Goal: Task Accomplishment & Management: Complete application form

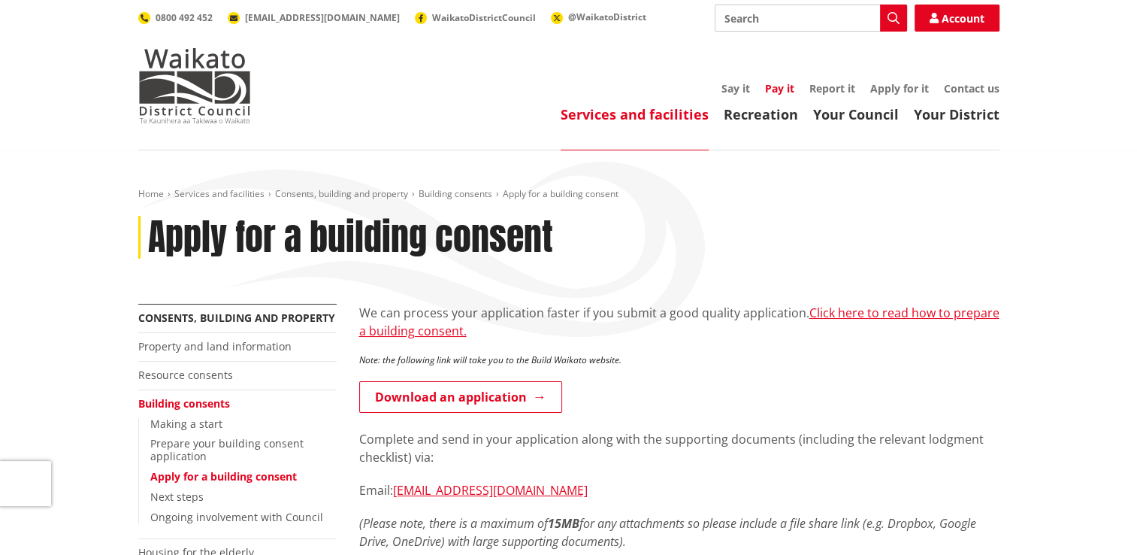
click at [778, 84] on link "Pay it" at bounding box center [779, 88] width 29 height 14
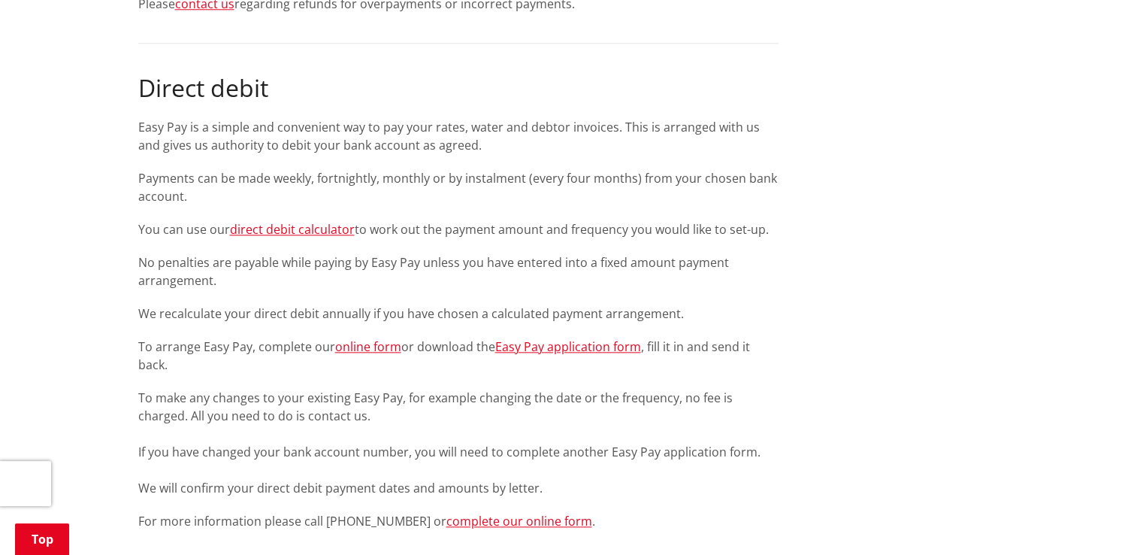
scroll to position [1578, 0]
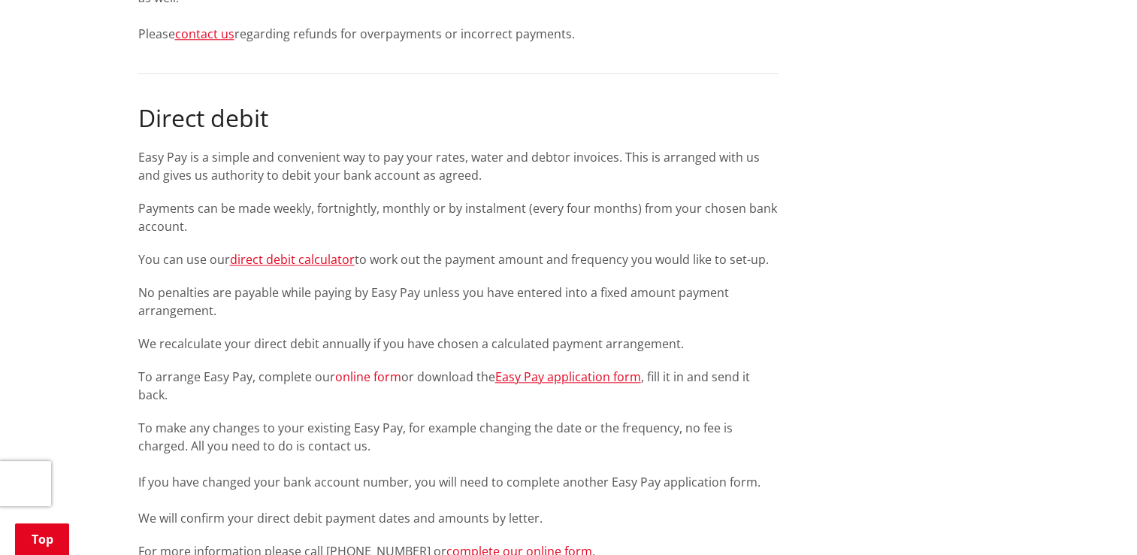
click at [386, 376] on link "online form" at bounding box center [368, 376] width 66 height 17
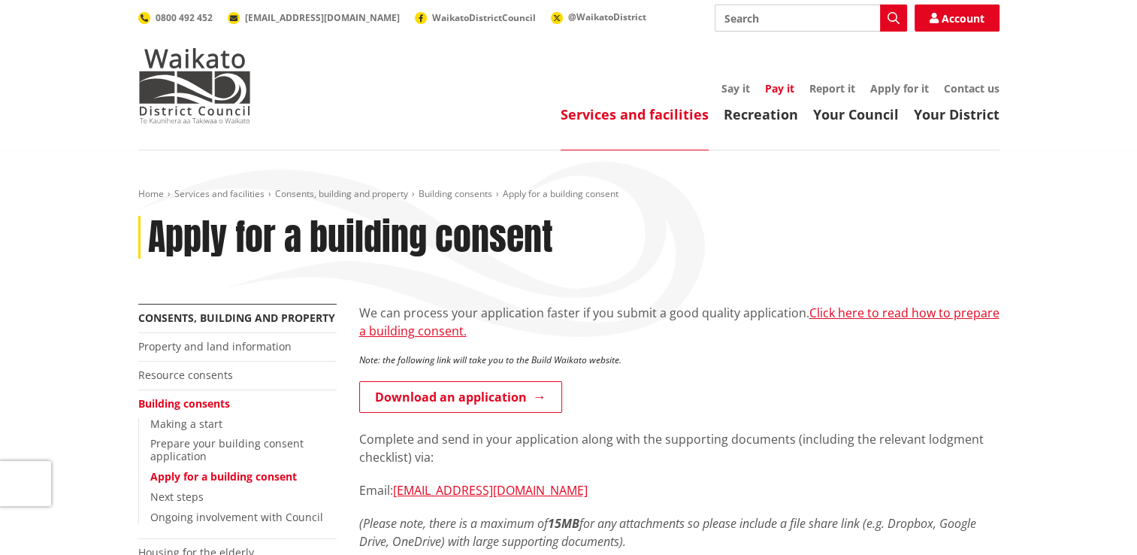
click at [791, 88] on link "Pay it" at bounding box center [779, 88] width 29 height 14
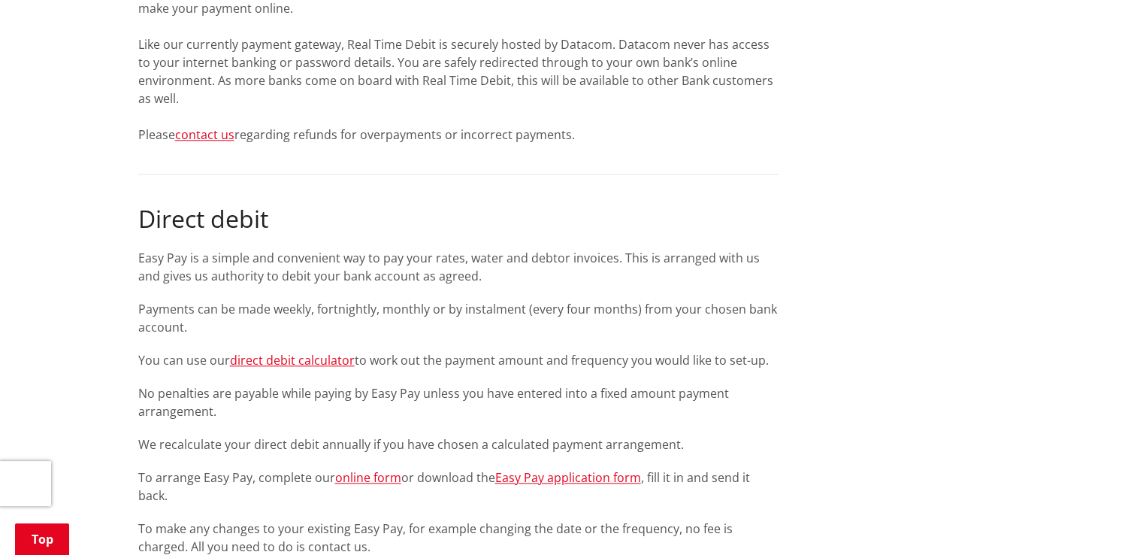
scroll to position [1503, 0]
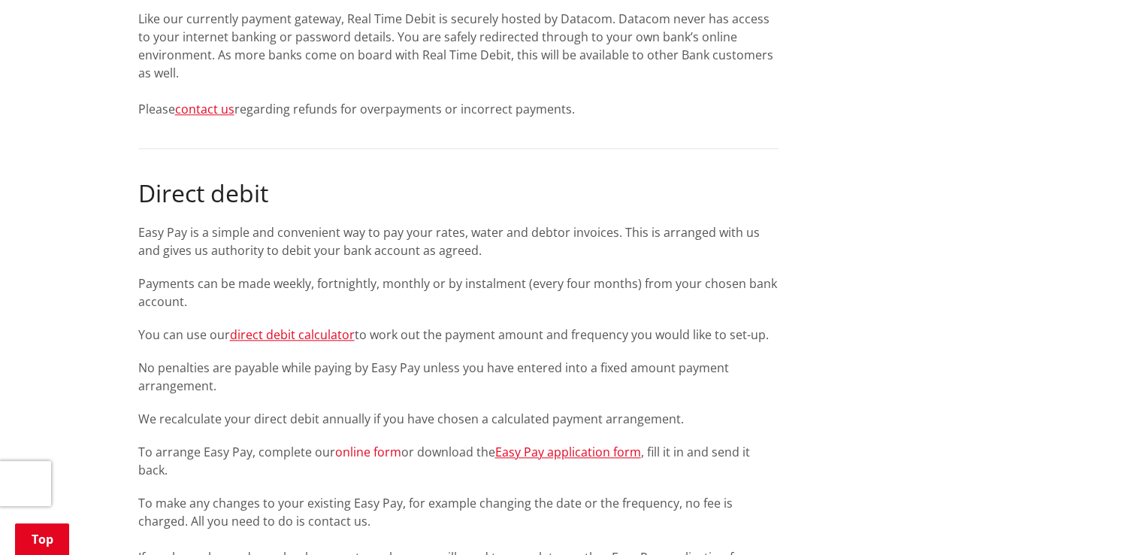
click at [377, 449] on link "online form" at bounding box center [368, 451] width 66 height 17
